Goal: Task Accomplishment & Management: Manage account settings

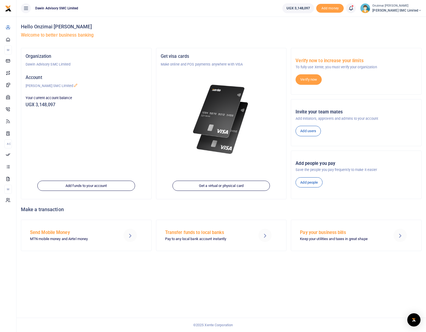
click at [356, 9] on link at bounding box center [351, 8] width 10 height 10
click at [331, 42] on small "You have 3 awaiting for your to act on" at bounding box center [316, 41] width 53 height 4
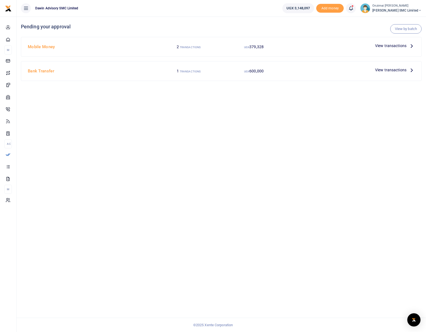
click at [393, 48] on span "View transactions" at bounding box center [390, 46] width 31 height 6
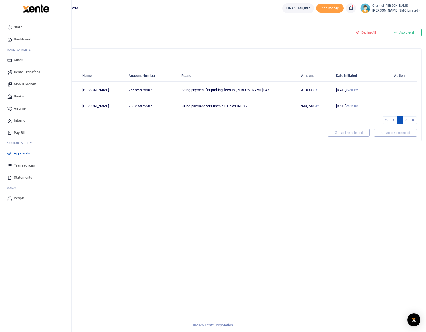
click at [21, 40] on span "Dashboard" at bounding box center [22, 40] width 17 height 6
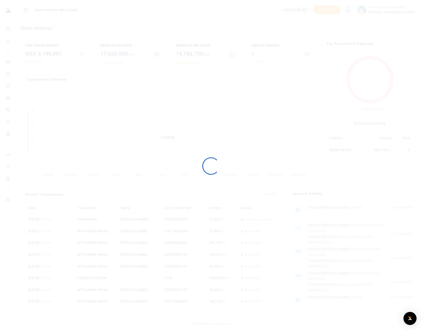
scroll to position [4, 4]
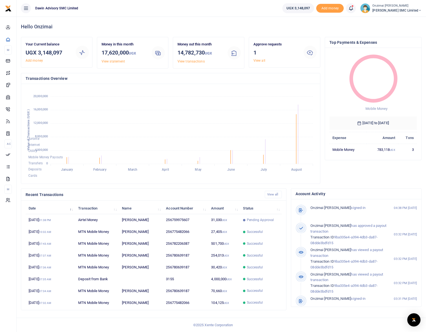
click at [25, 10] on icon at bounding box center [26, 8] width 6 height 6
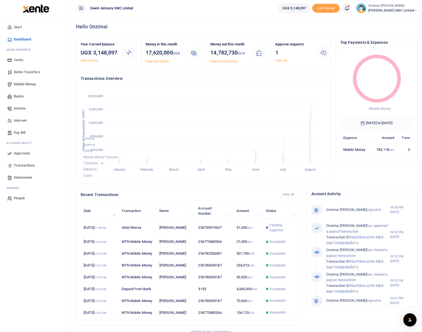
click at [119, 12] on ul "Dawin Advisory SMC Limited" at bounding box center [173, 8] width 202 height 17
click at [122, 9] on span "Dawin Advisory SMC Limited" at bounding box center [112, 8] width 48 height 5
drag, startPoint x: 138, startPoint y: 8, endPoint x: 186, endPoint y: 12, distance: 48.9
click at [145, 8] on ul "Dawin Advisory SMC Limited" at bounding box center [173, 8] width 202 height 17
click at [349, 8] on icon at bounding box center [347, 8] width 6 height 6
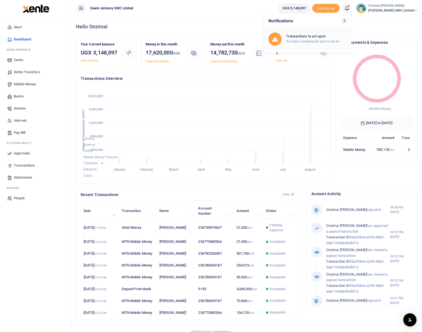
click at [318, 42] on small "You have 3 awaiting for your to act on" at bounding box center [312, 41] width 53 height 4
